Goal: Task Accomplishment & Management: Manage account settings

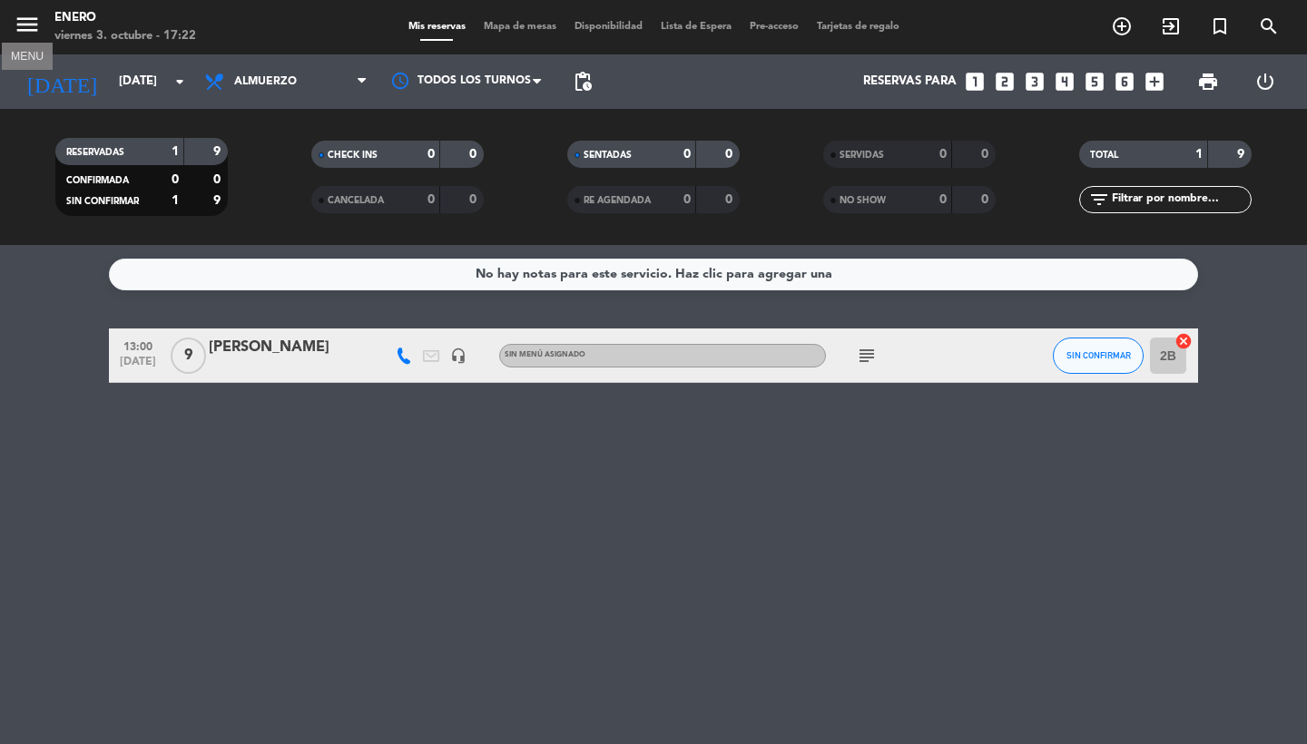
click at [30, 25] on icon "menu" at bounding box center [27, 24] width 27 height 27
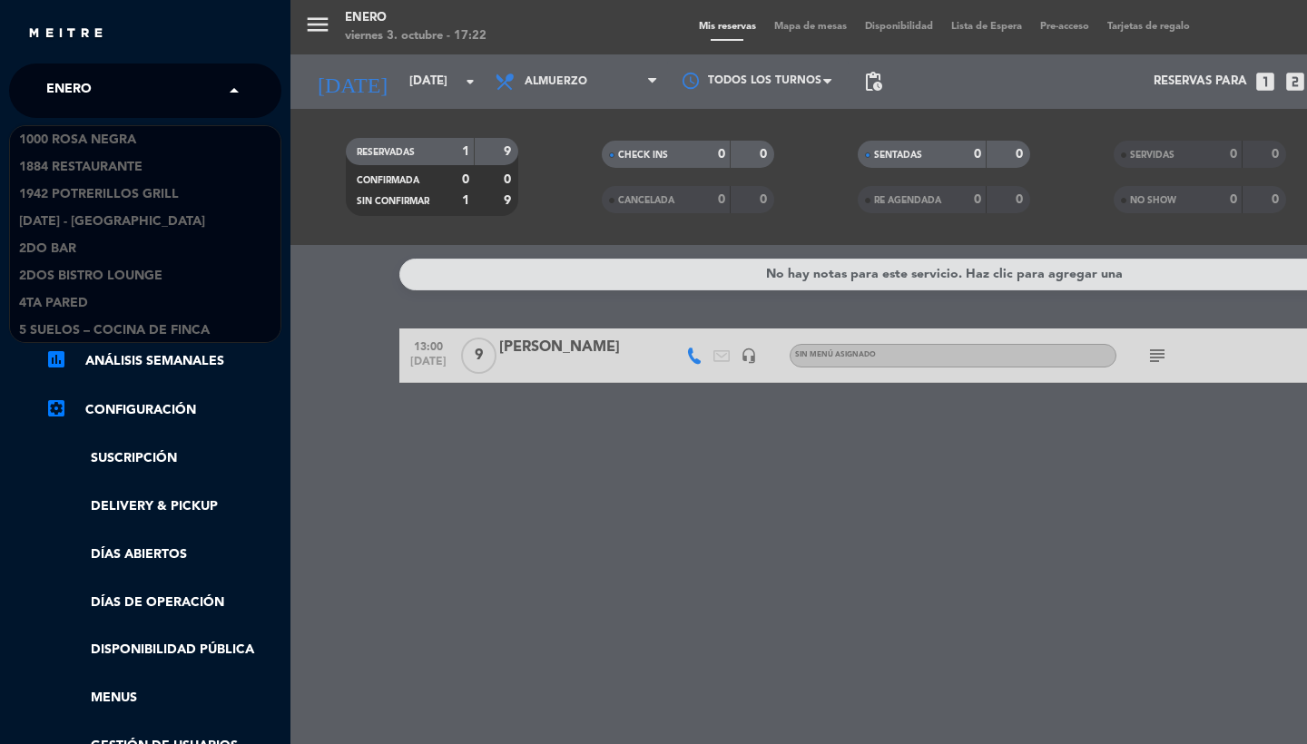
click at [82, 97] on span "Enero" at bounding box center [68, 91] width 45 height 38
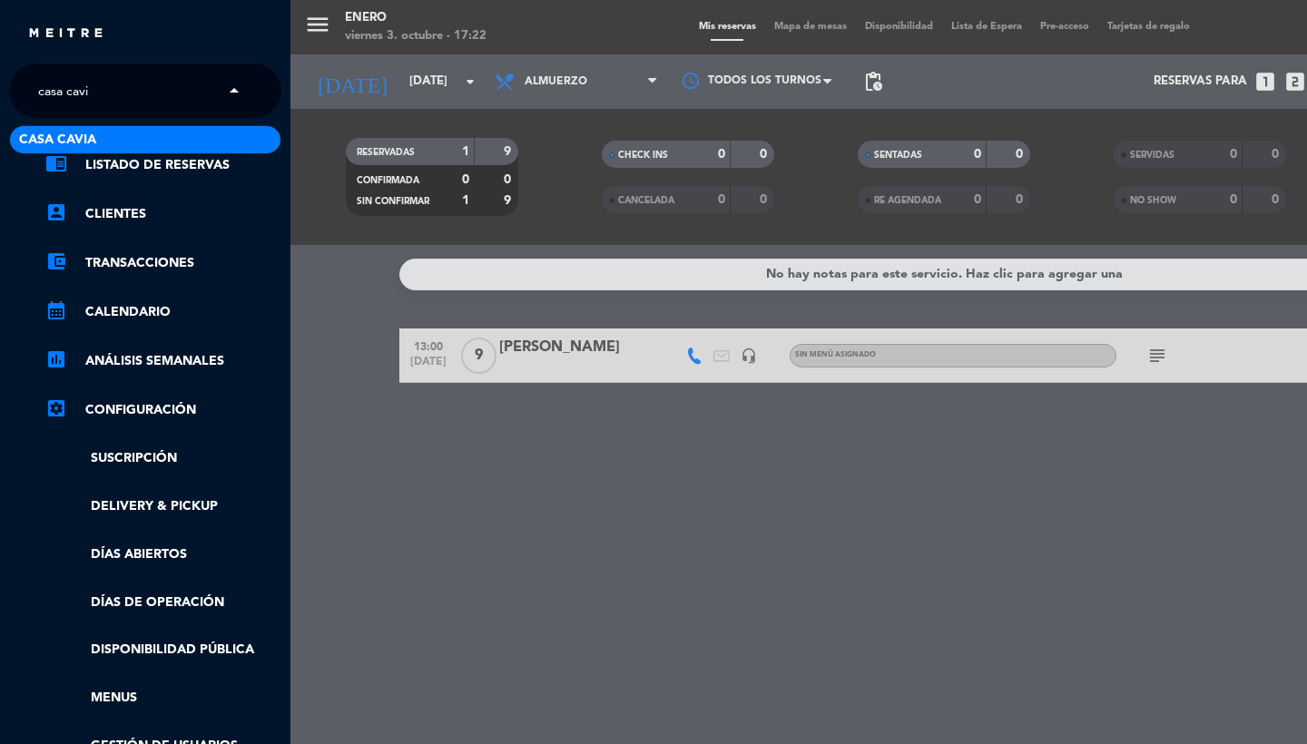
type input "casa cavia"
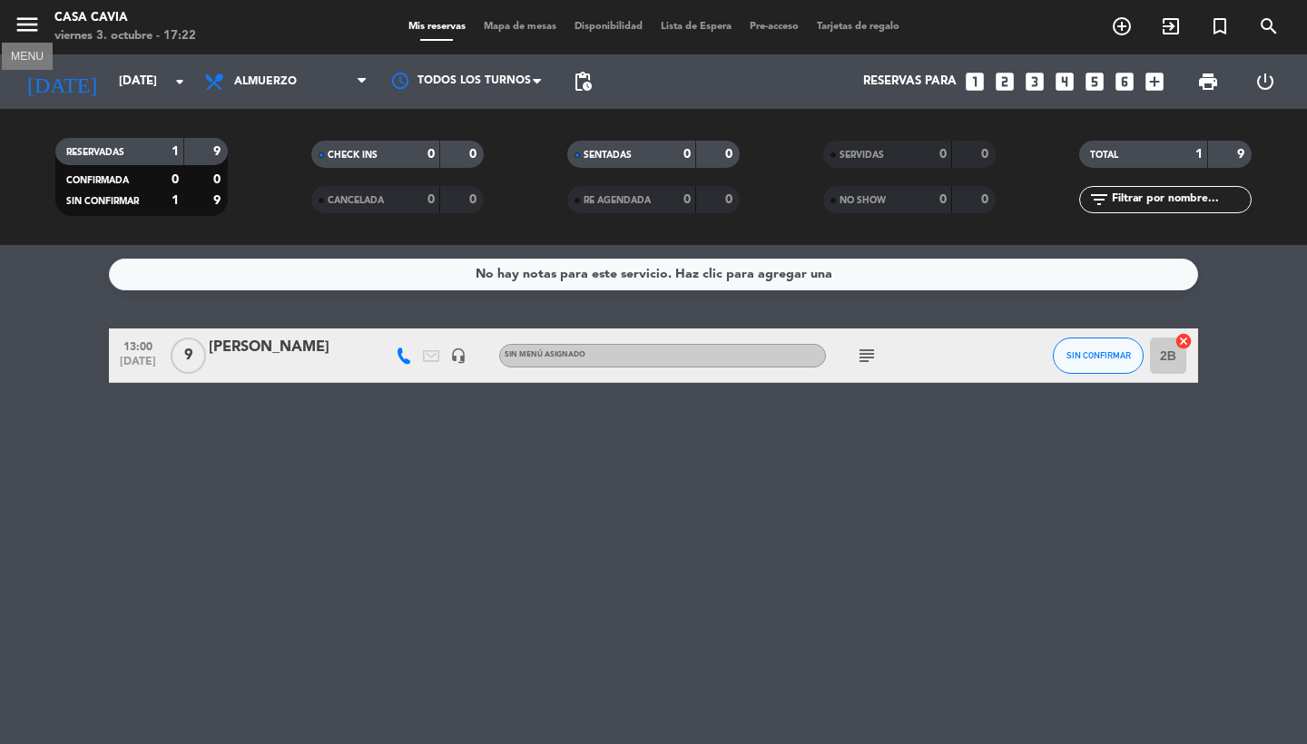
click at [27, 24] on icon "menu" at bounding box center [27, 24] width 27 height 27
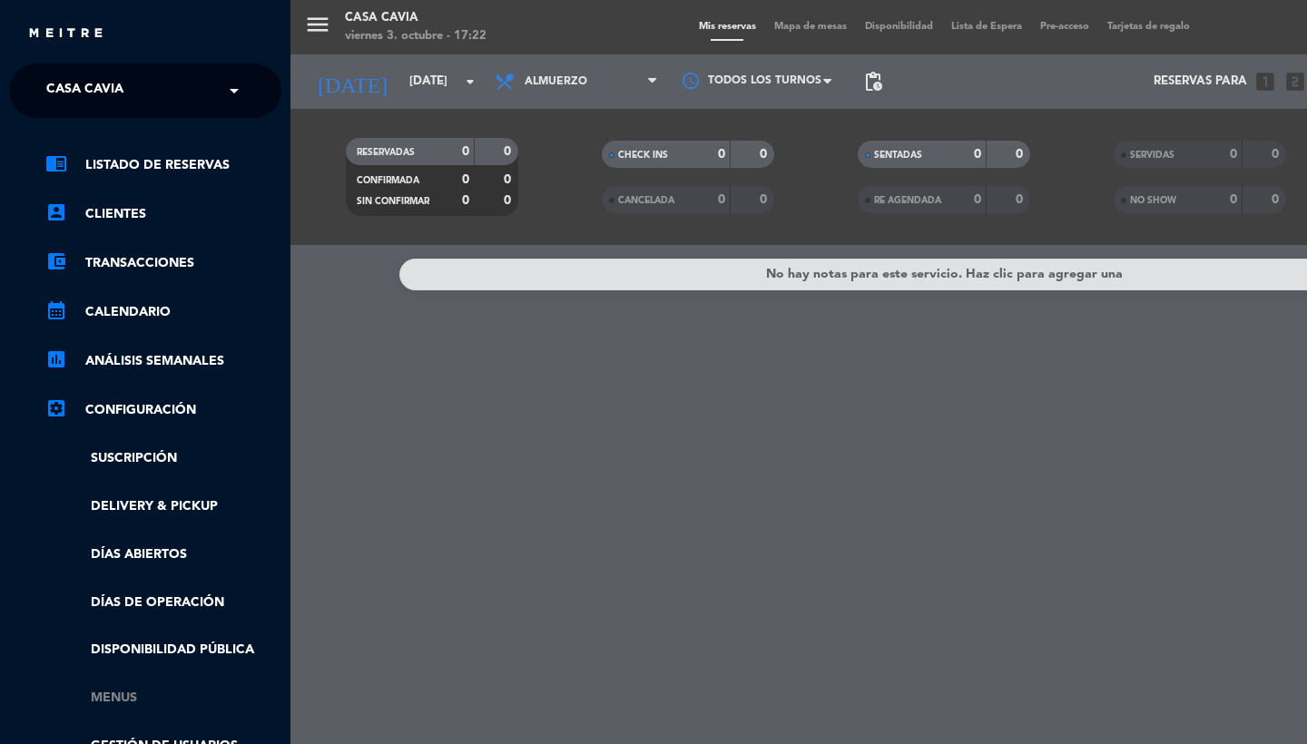
click at [129, 702] on link "Menus" at bounding box center [163, 698] width 236 height 21
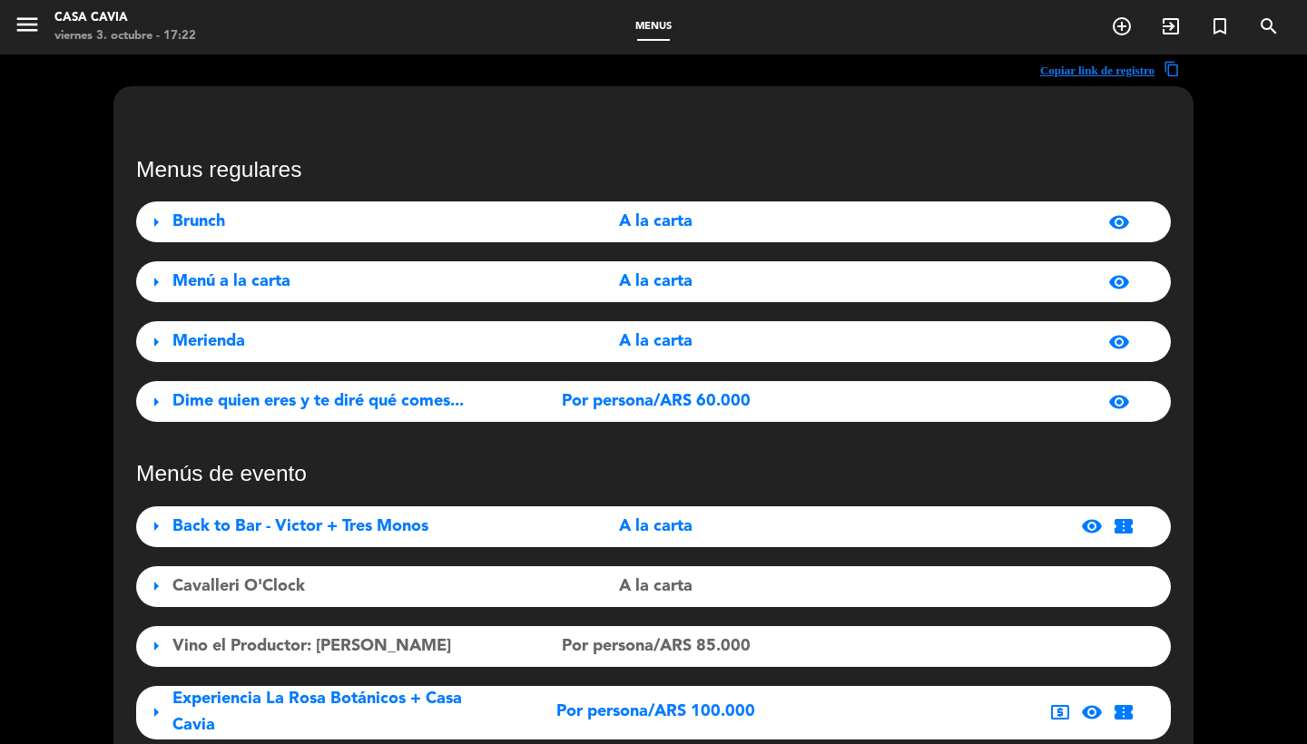
click at [276, 407] on span "Dime quien eres y te diré qué comes..." at bounding box center [317, 401] width 291 height 16
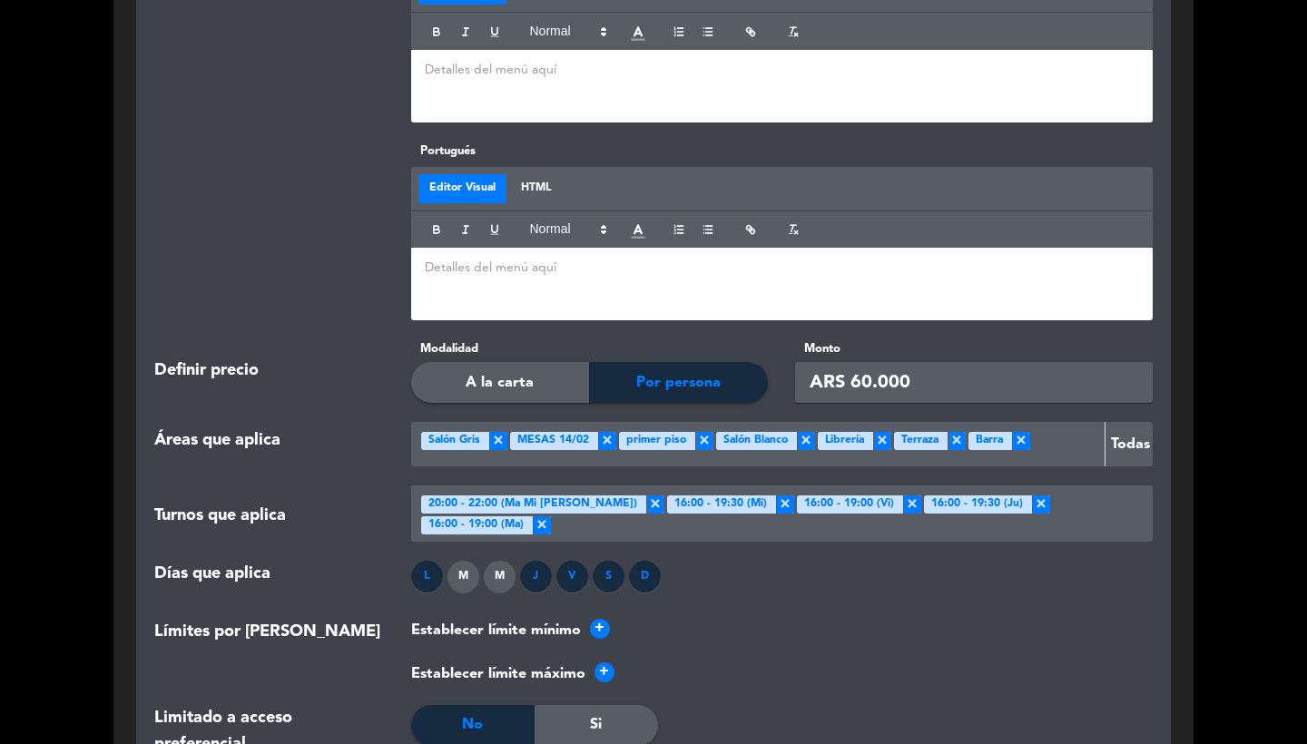
scroll to position [1618, 0]
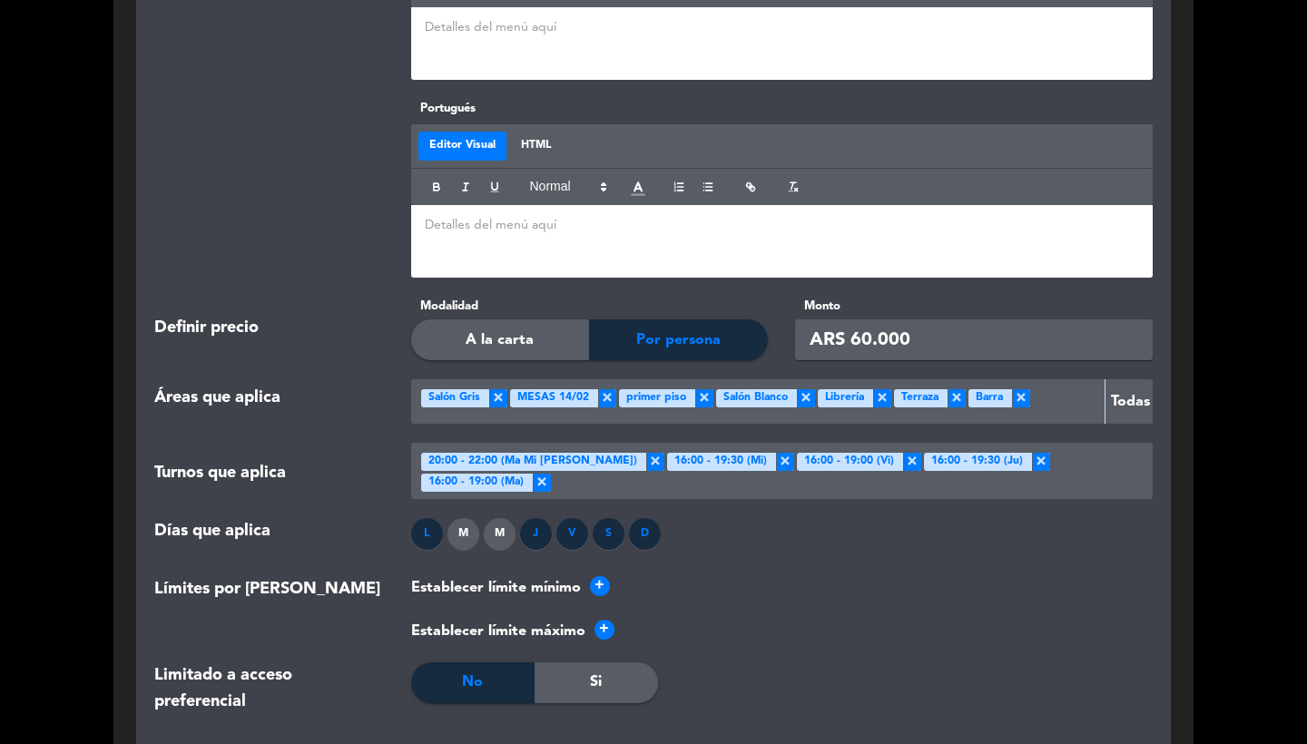
click at [544, 519] on div "J" at bounding box center [536, 534] width 32 height 32
click at [423, 518] on div "L" at bounding box center [427, 534] width 32 height 32
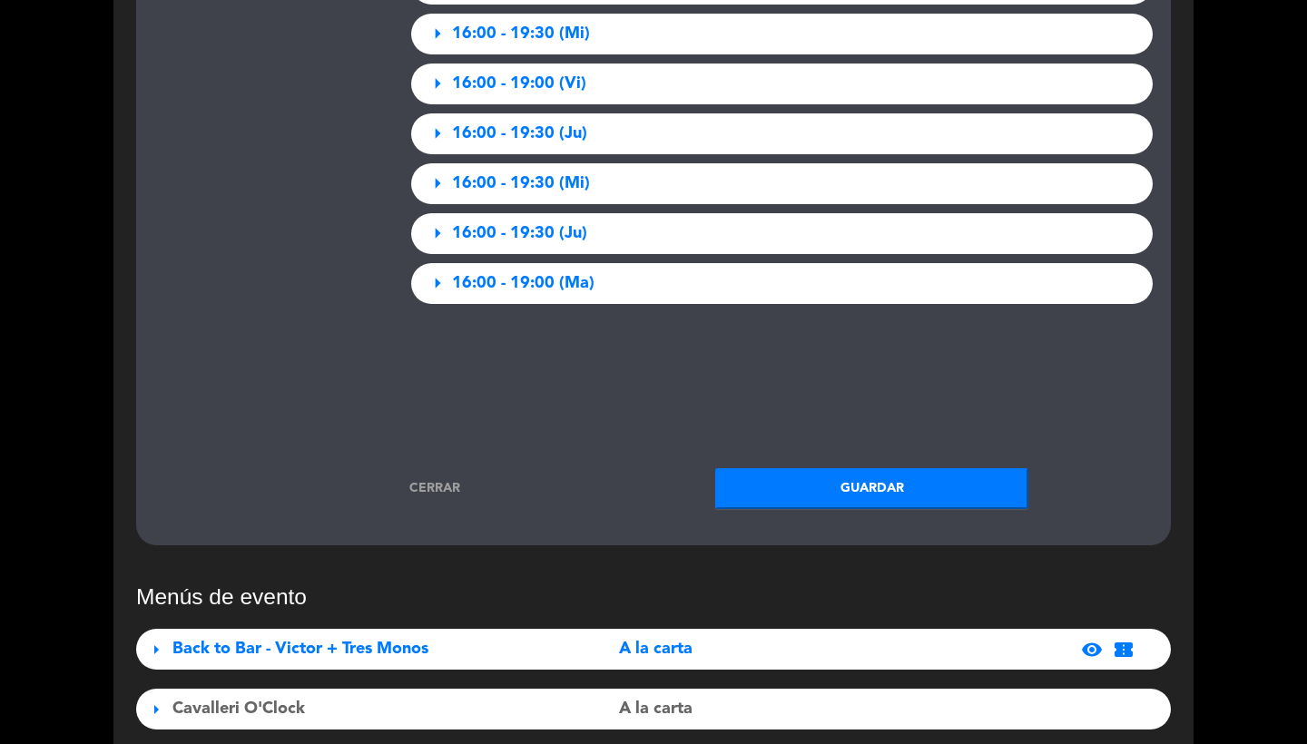
scroll to position [3059, 0]
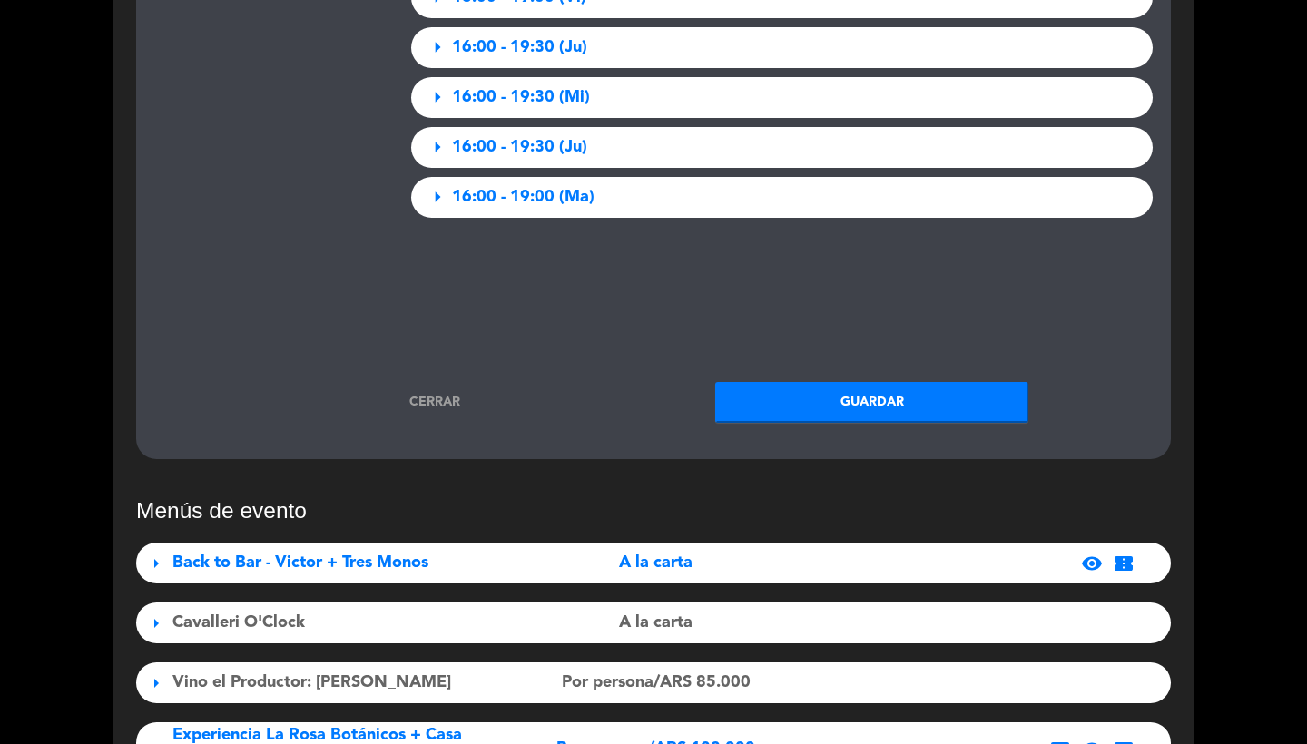
click at [788, 396] on button "Guardar" at bounding box center [871, 402] width 313 height 41
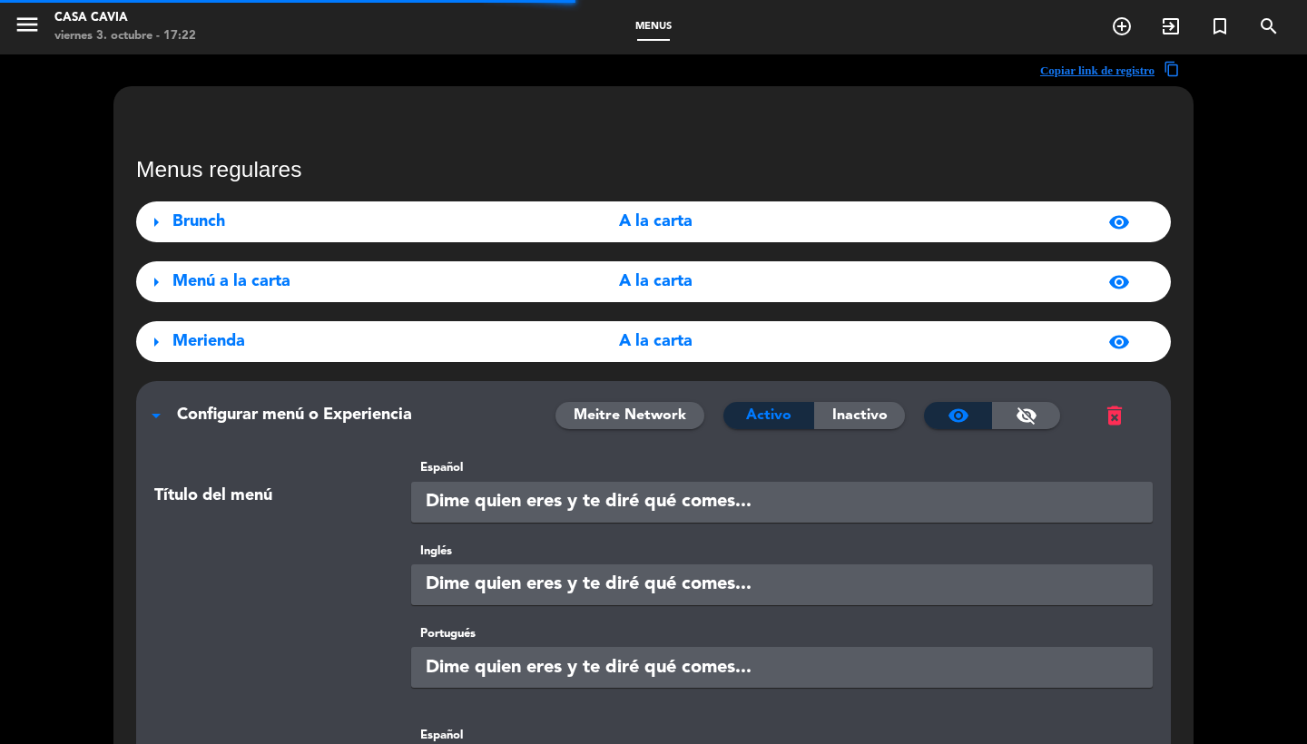
scroll to position [0, 0]
click at [23, 37] on icon "menu" at bounding box center [27, 24] width 27 height 27
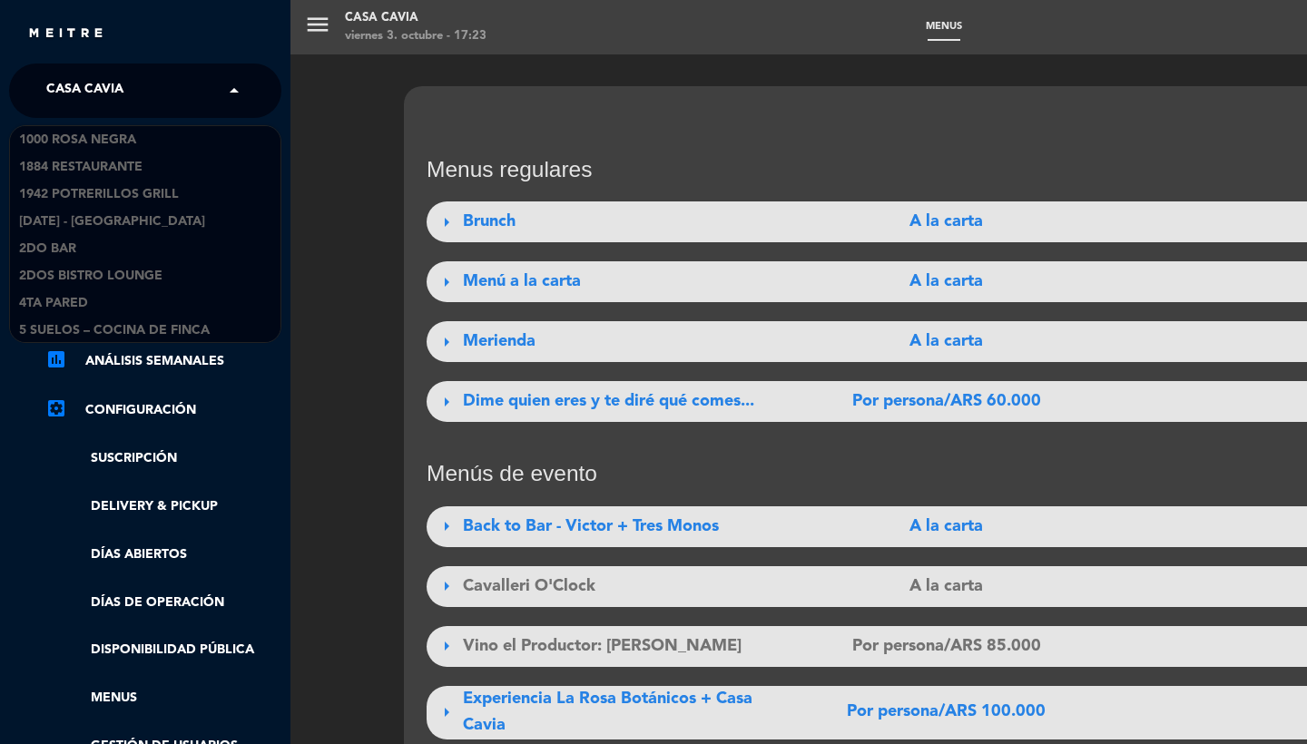
click at [78, 97] on span "Casa Cavia" at bounding box center [84, 91] width 77 height 38
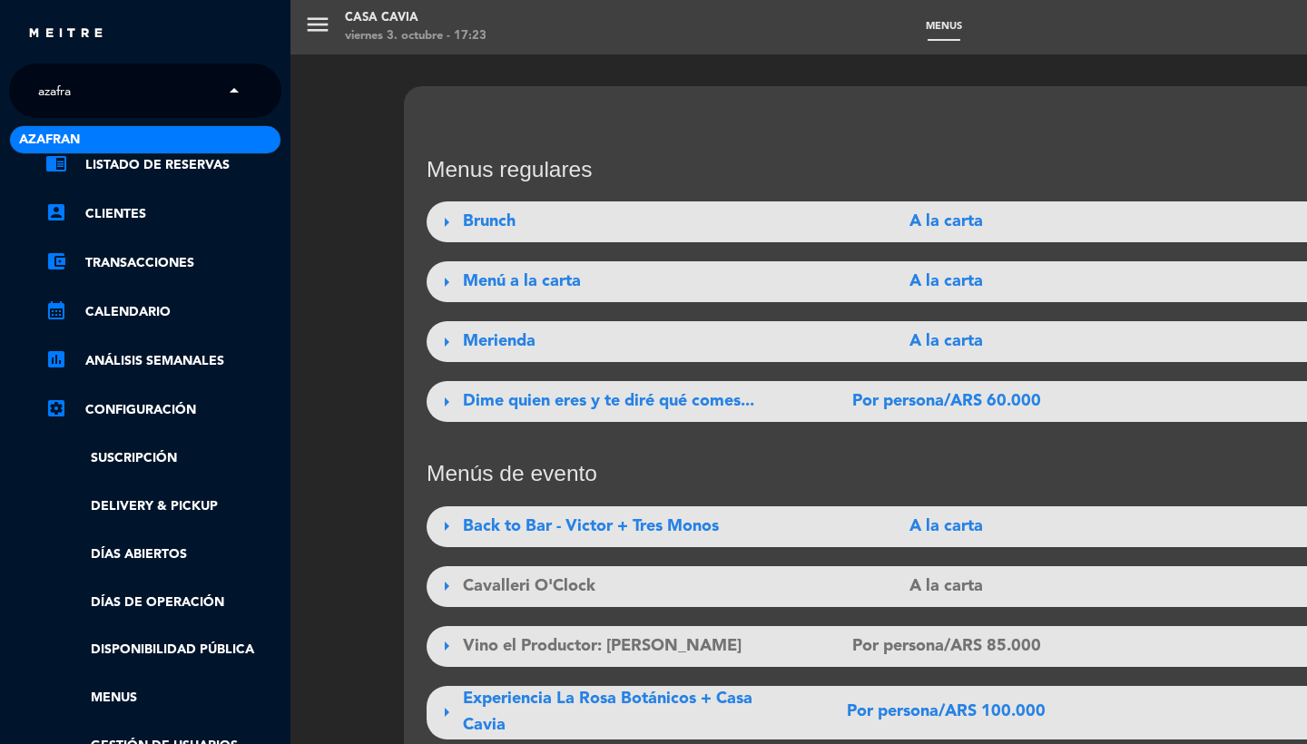
type input "azafran"
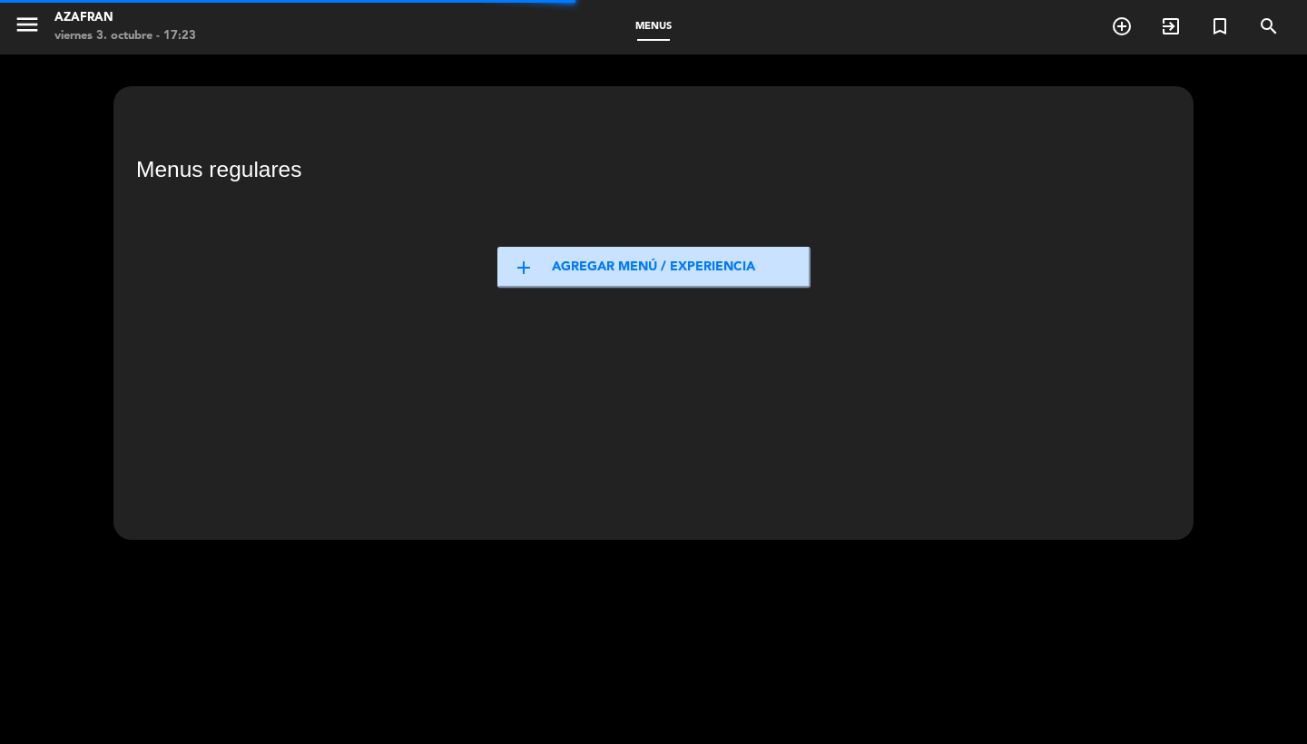
click at [48, 11] on span "menu" at bounding box center [34, 27] width 41 height 43
click at [28, 32] on icon "menu" at bounding box center [27, 24] width 27 height 27
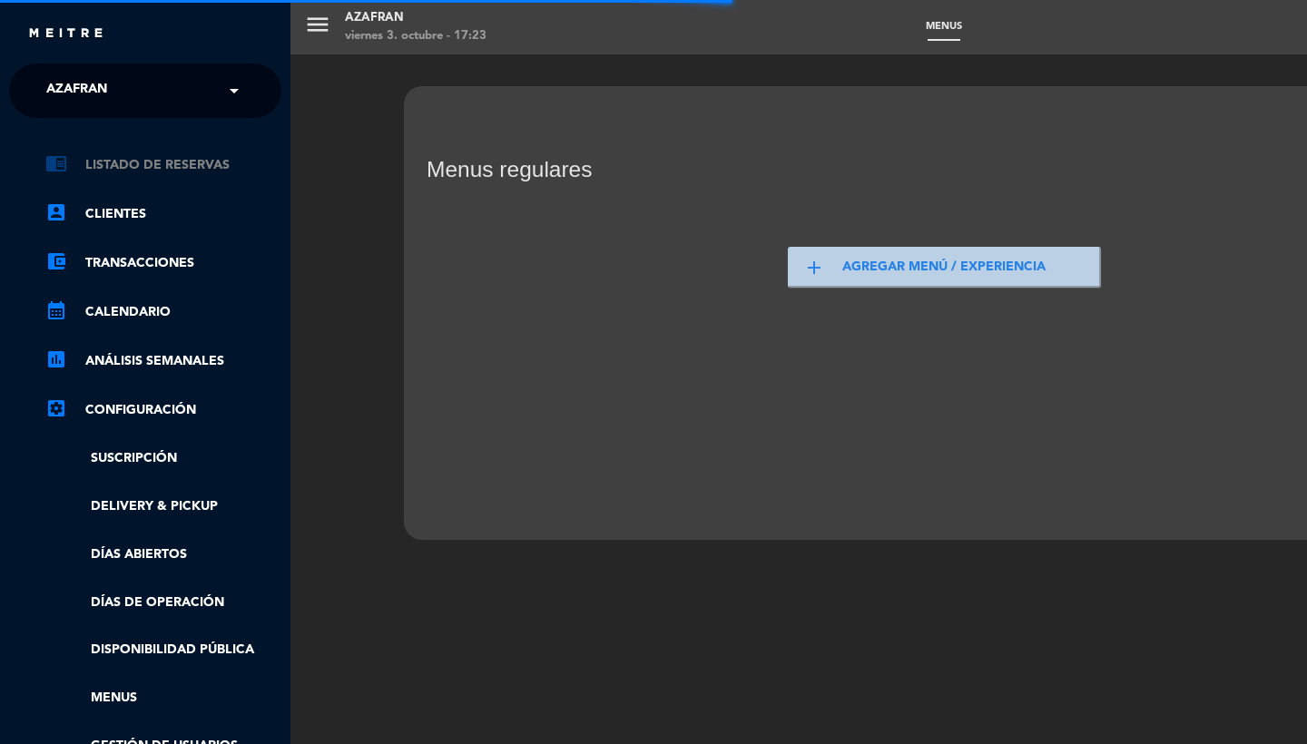
click at [166, 171] on link "chrome_reader_mode Listado de Reservas" at bounding box center [163, 165] width 236 height 22
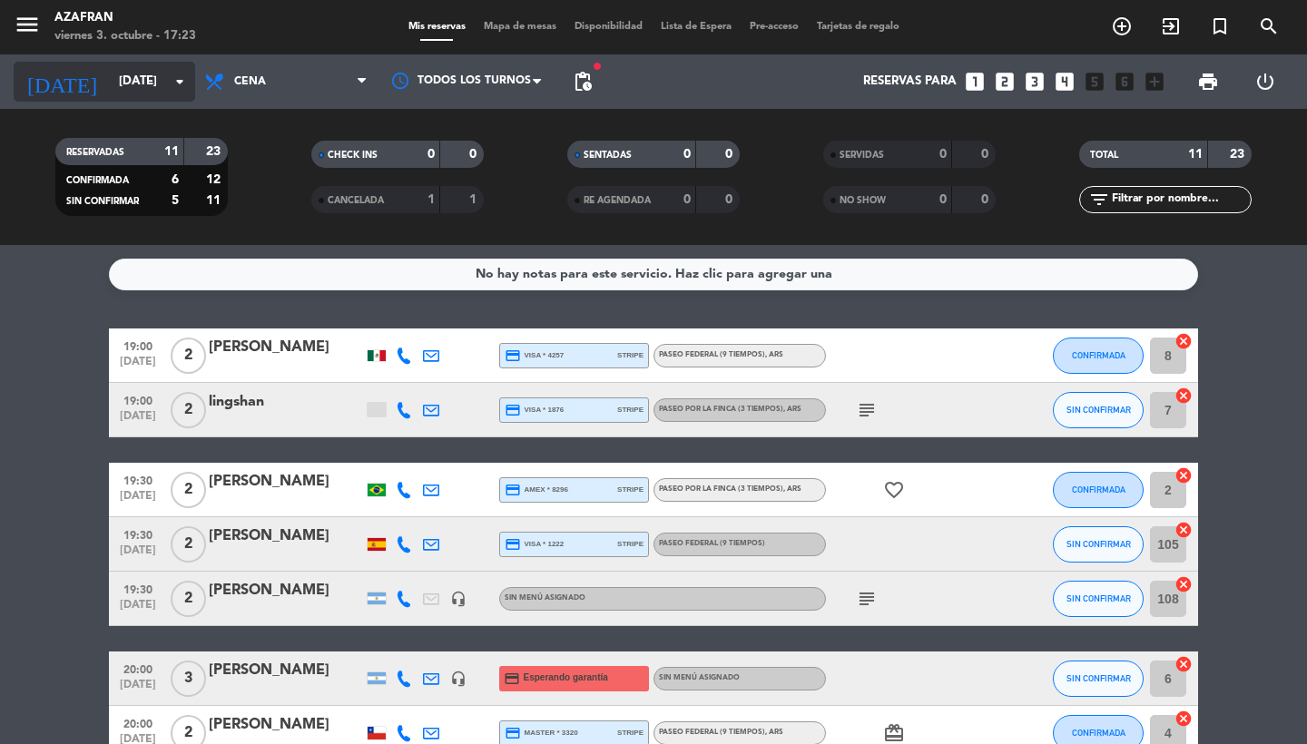
click at [110, 88] on input "[DATE]" at bounding box center [190, 81] width 160 height 33
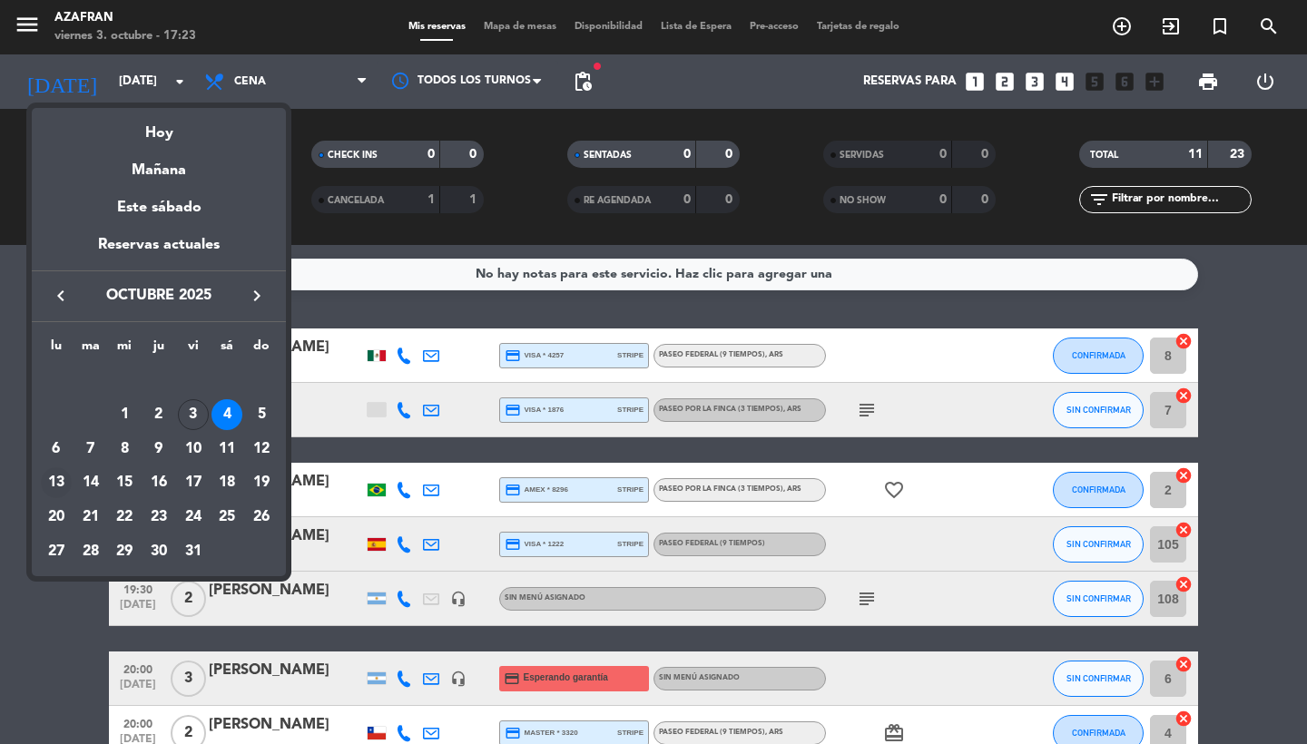
click at [59, 486] on div "13" at bounding box center [56, 482] width 31 height 31
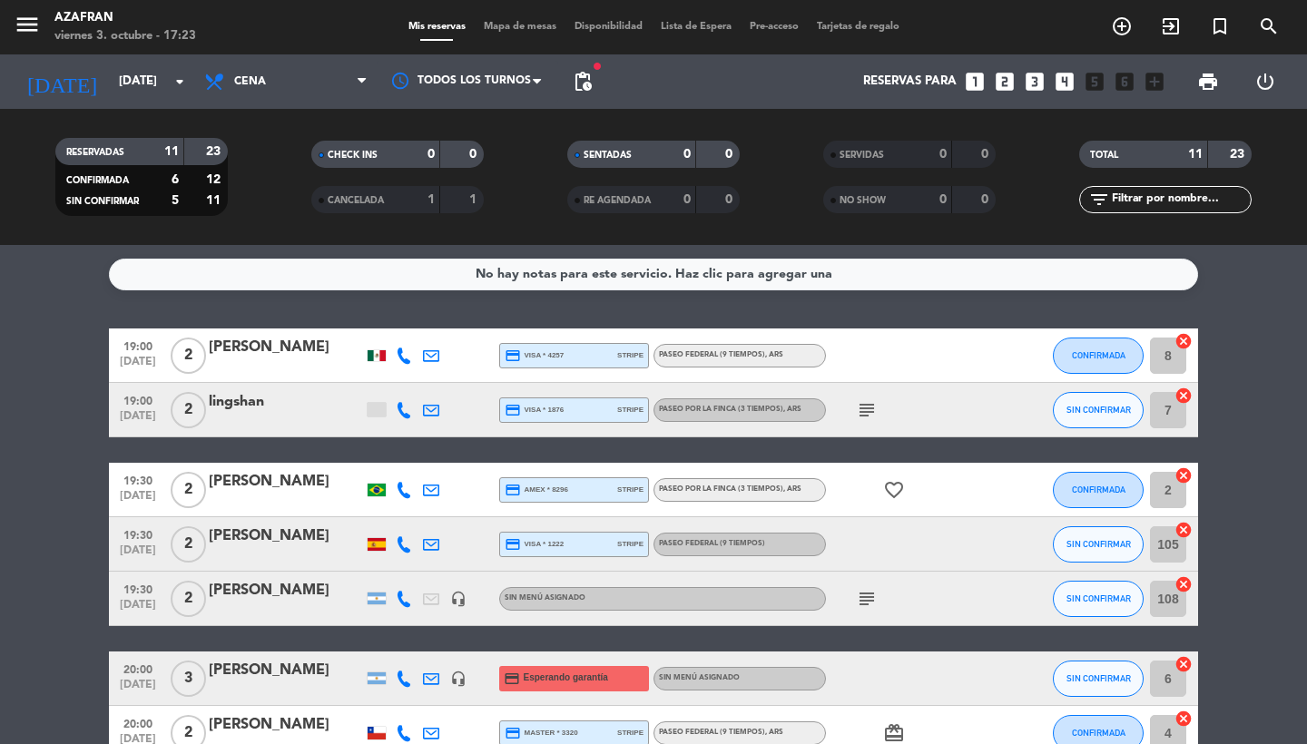
type input "[DATE]"
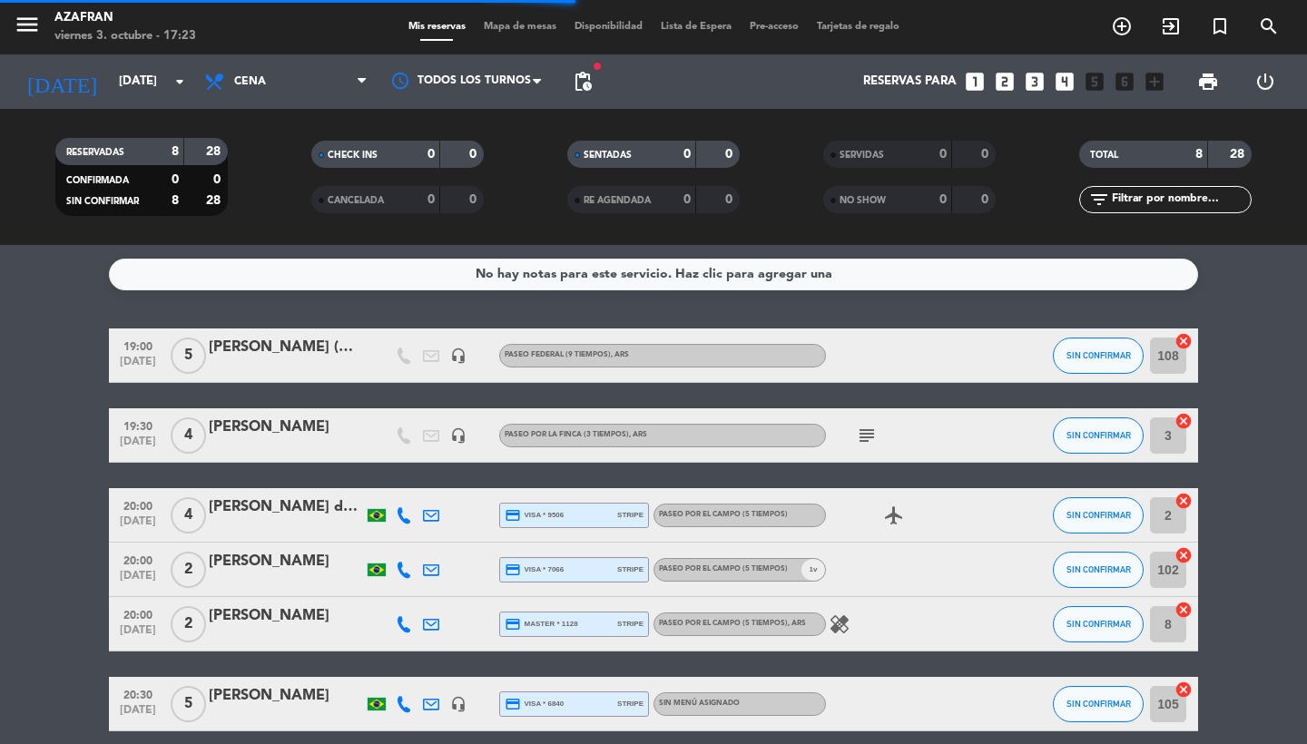
click at [479, 36] on div "menu Azafran viernes 3. octubre - 17:23 Mis reservas Mapa de mesas Disponibilid…" at bounding box center [653, 27] width 1307 height 54
click at [500, 26] on span "Mapa de mesas" at bounding box center [520, 27] width 91 height 10
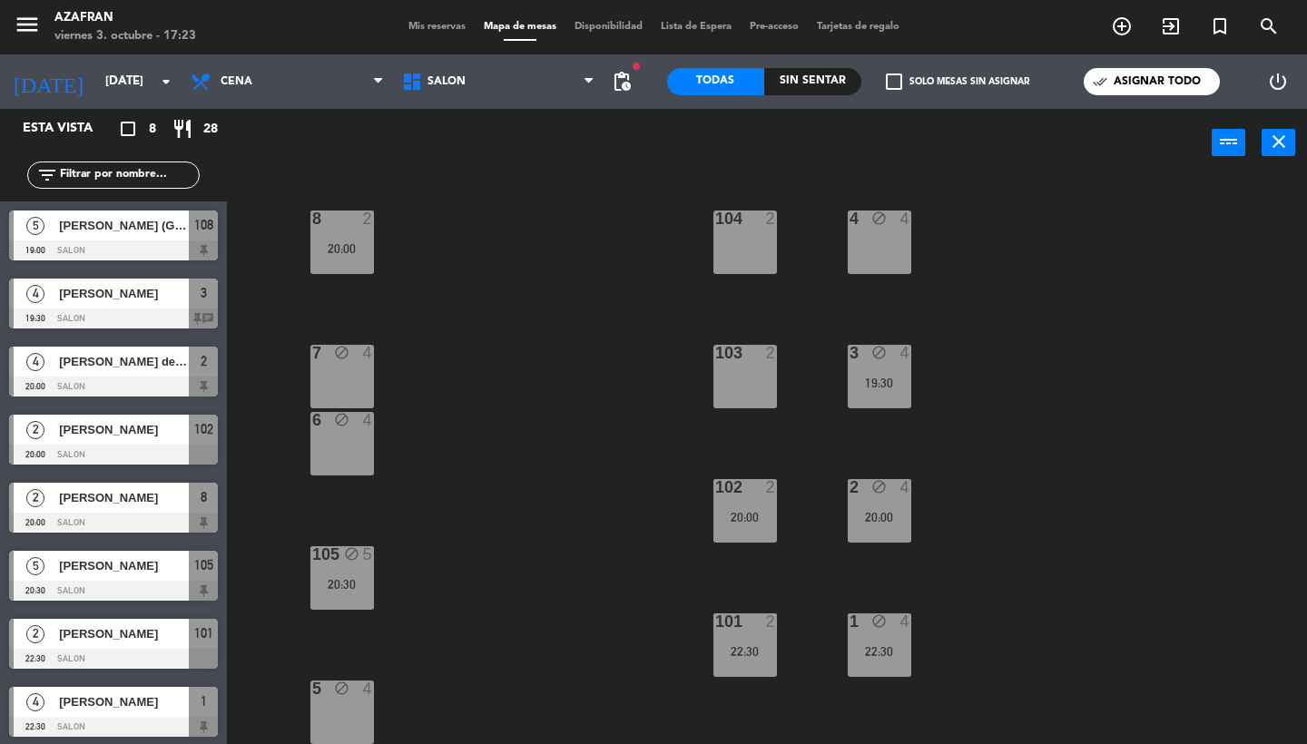
scroll to position [133, 0]
click at [743, 509] on div "102 2 20:00" at bounding box center [745, 511] width 64 height 64
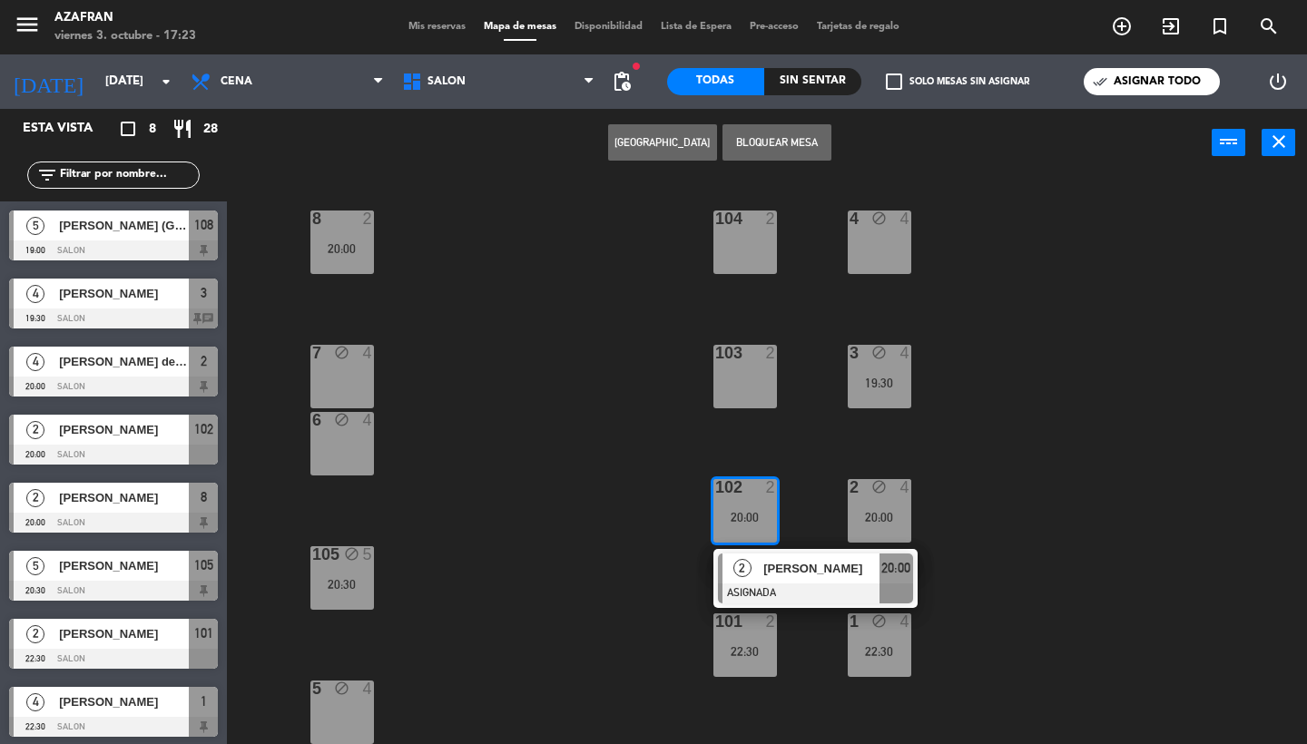
click at [338, 382] on div "7 block 4" at bounding box center [342, 377] width 64 height 64
click at [670, 151] on button "Mover" at bounding box center [662, 142] width 109 height 36
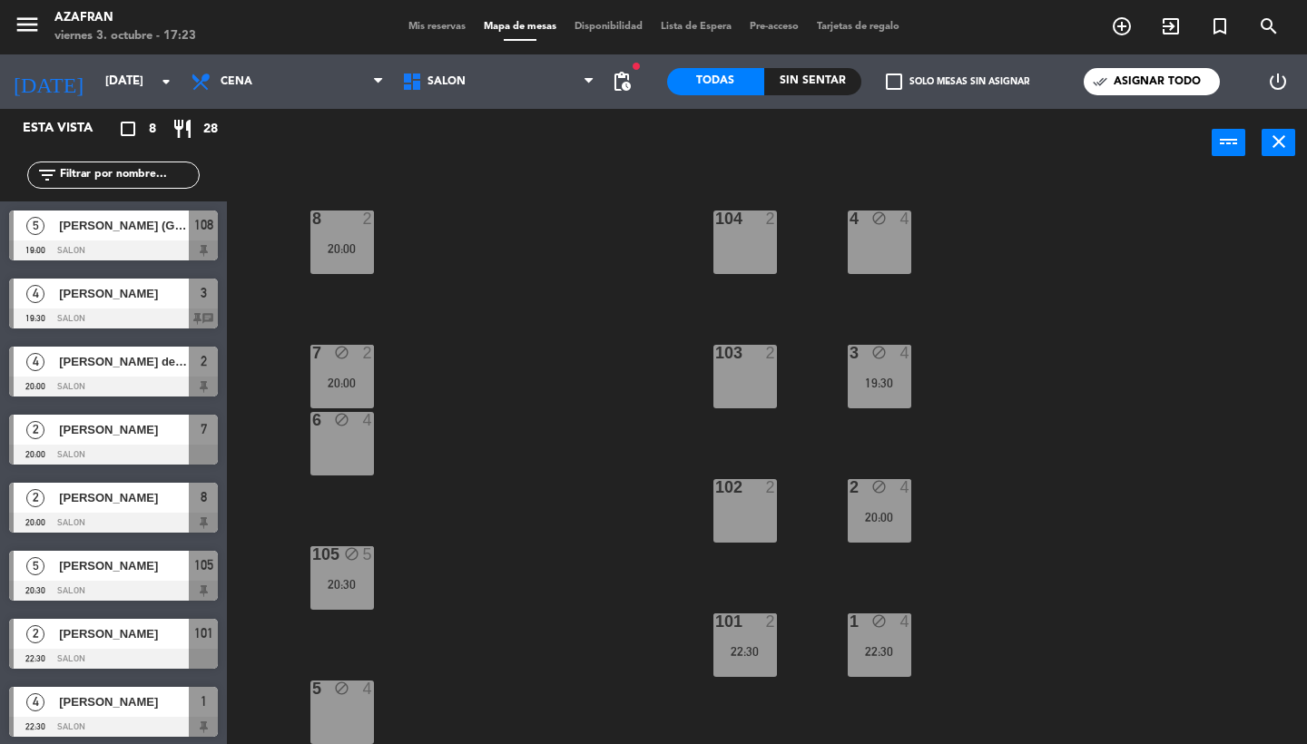
click at [753, 675] on div "101 2 22:30" at bounding box center [745, 645] width 64 height 64
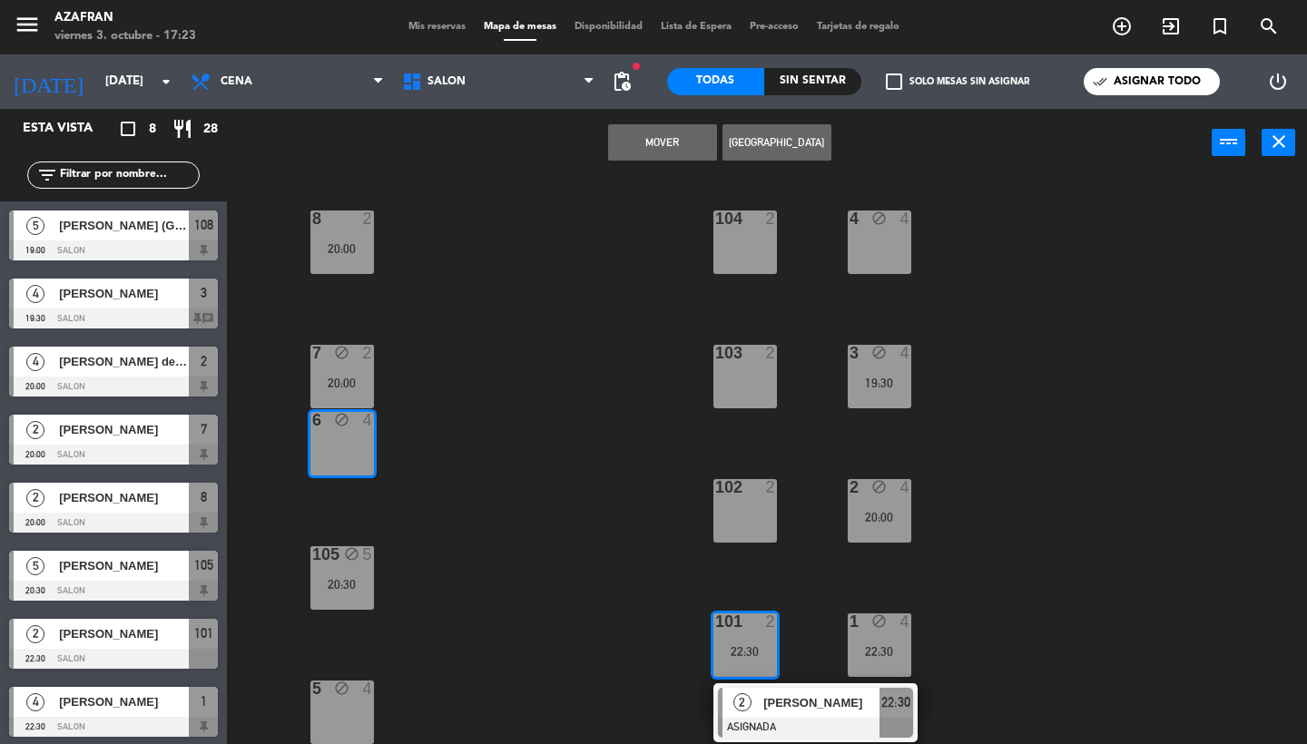
click at [658, 149] on button "Mover" at bounding box center [662, 142] width 109 height 36
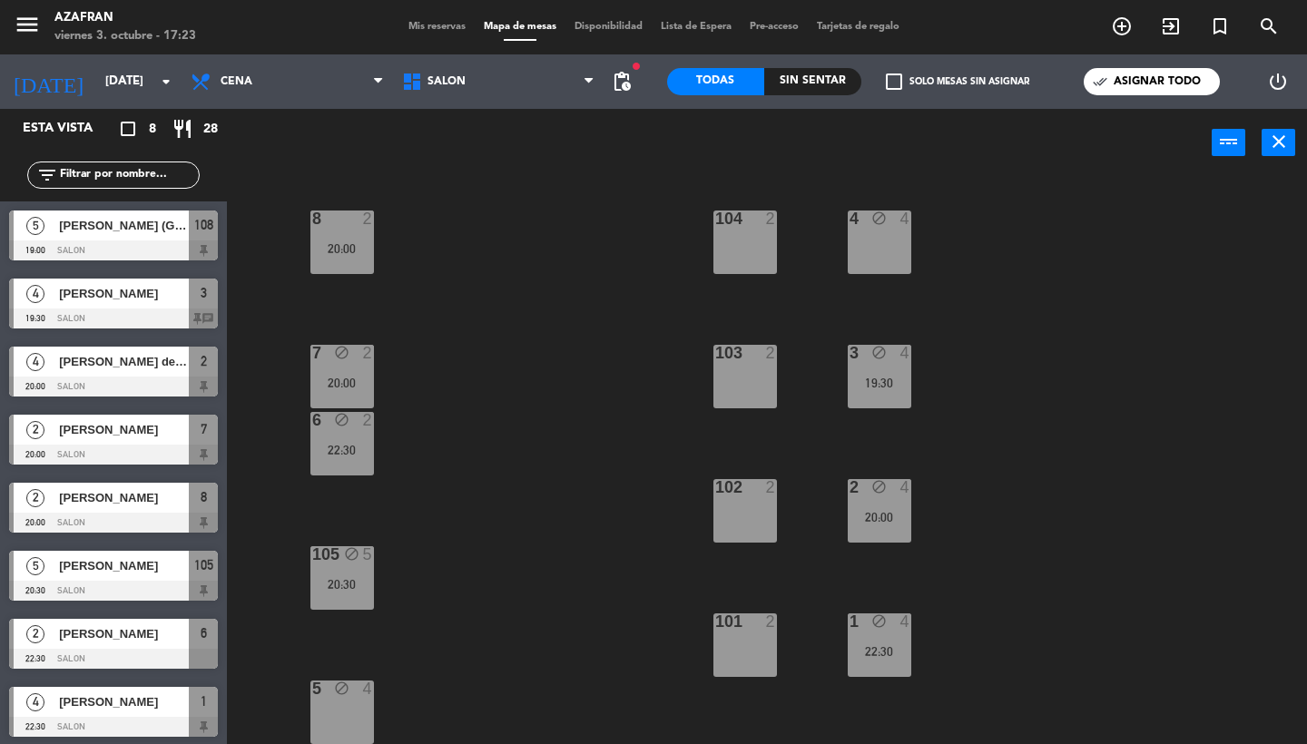
click at [556, 486] on div "108 block 5 19:00 CAVA 8 4 block 4 8 2 20:00 104 2 7 block 2 20:00 103 2 3 bloc…" at bounding box center [773, 460] width 1067 height 567
